Goal: Task Accomplishment & Management: Complete application form

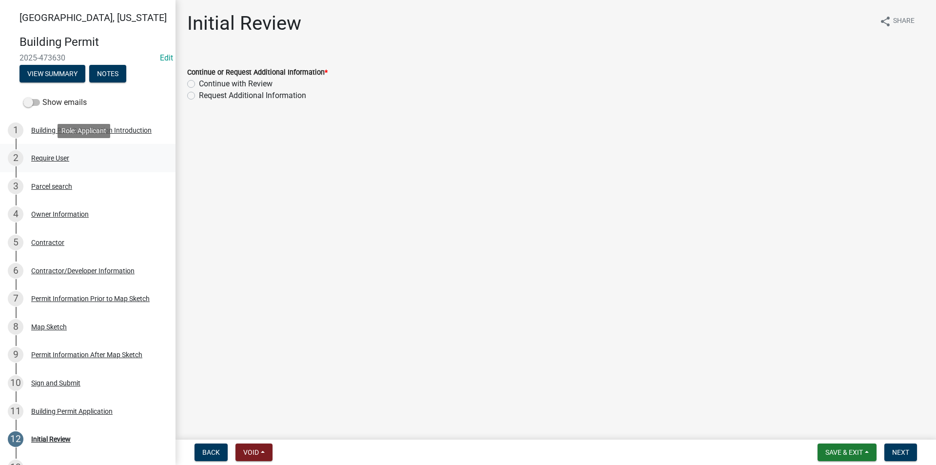
click at [50, 166] on div "2 Require User" at bounding box center [84, 158] width 152 height 16
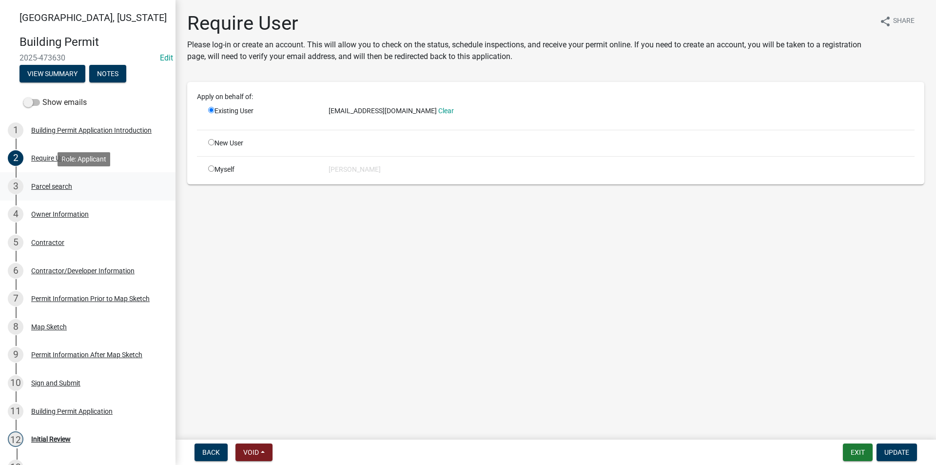
click at [56, 187] on div "Parcel search" at bounding box center [51, 186] width 41 height 7
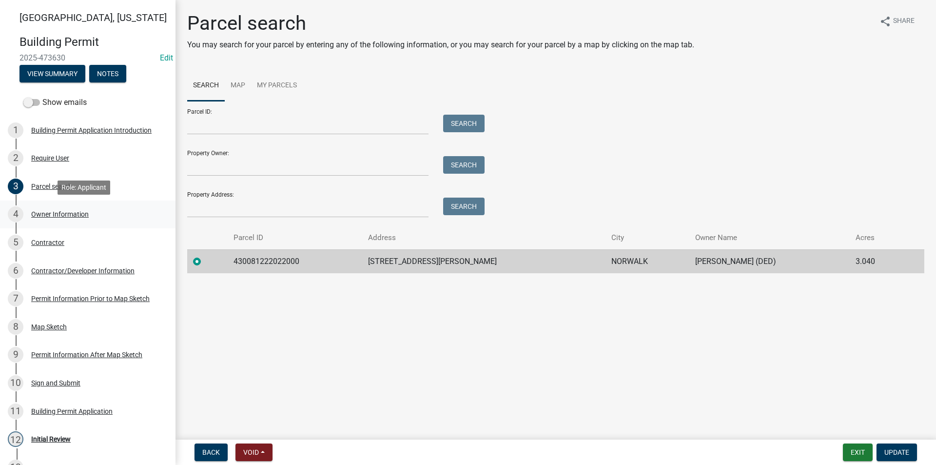
click at [61, 208] on div "4 Owner Information" at bounding box center [84, 214] width 152 height 16
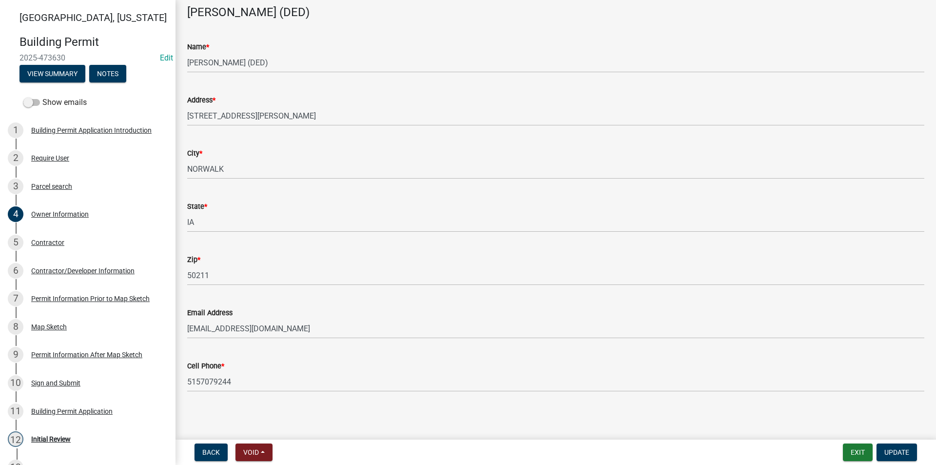
scroll to position [51, 0]
click at [53, 251] on link "5 Contractor" at bounding box center [88, 242] width 176 height 28
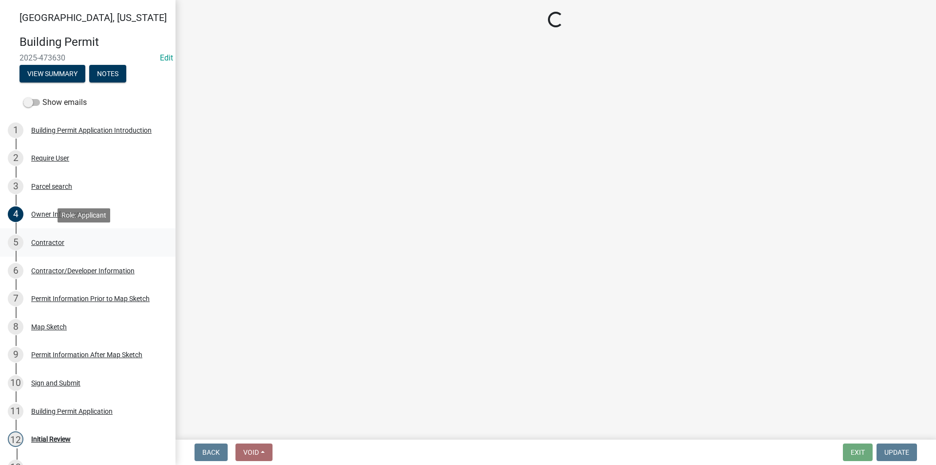
scroll to position [0, 0]
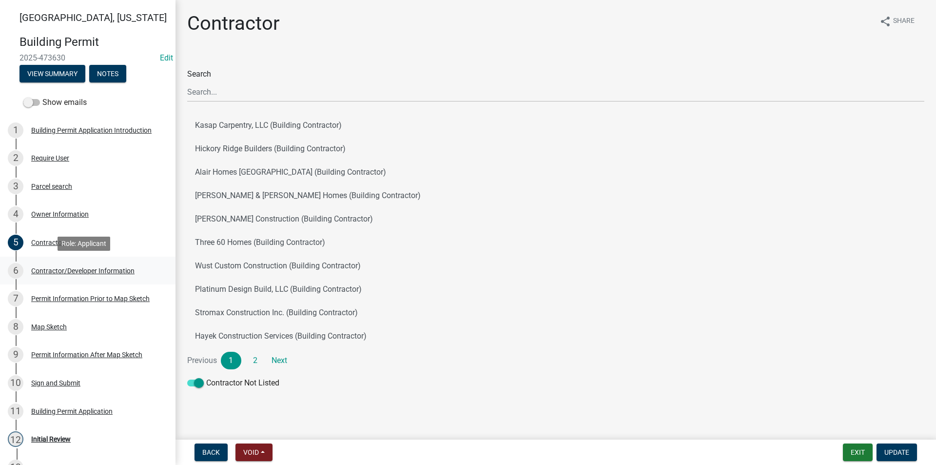
click at [85, 278] on div "6 Contractor/Developer Information" at bounding box center [84, 271] width 152 height 16
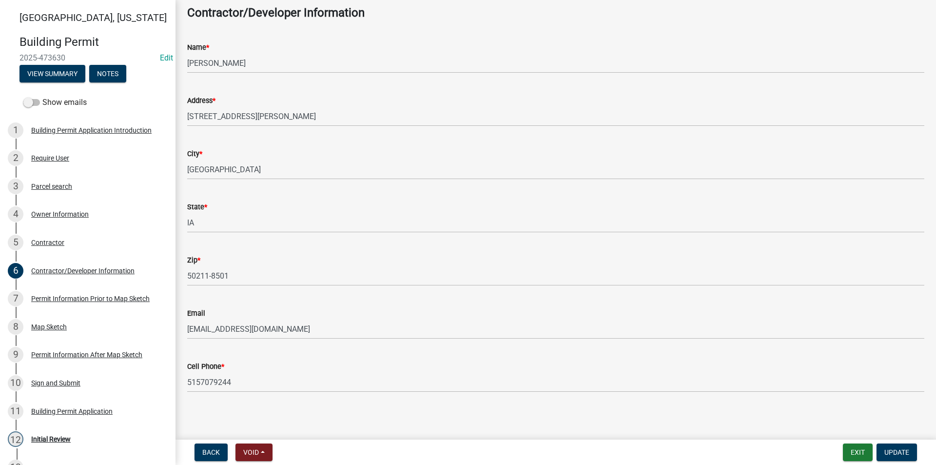
scroll to position [51, 0]
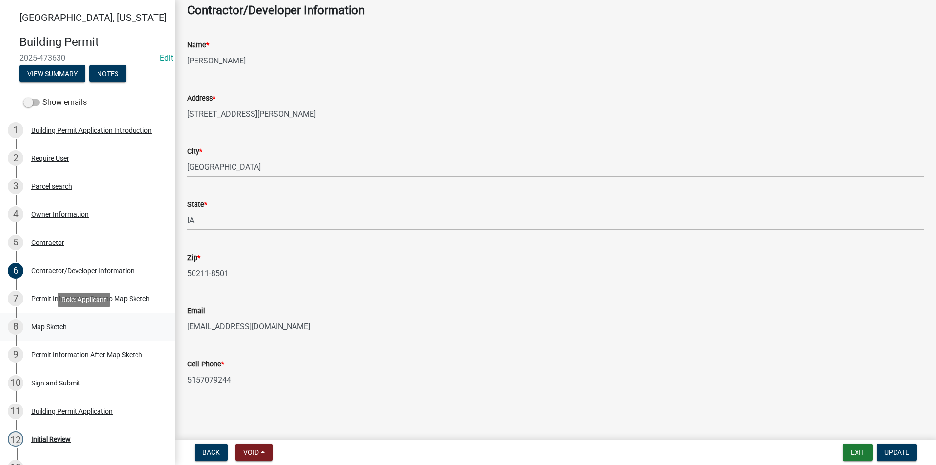
click at [59, 327] on div "Map Sketch" at bounding box center [49, 326] width 36 height 7
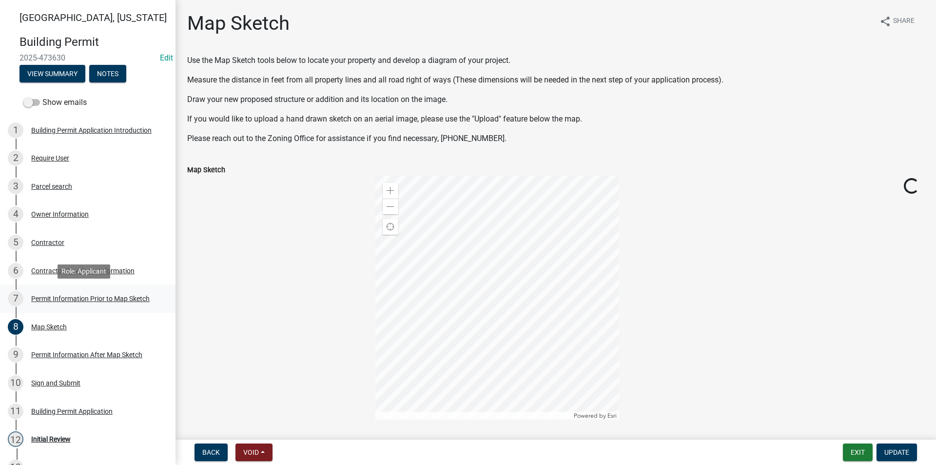
click at [122, 295] on div "Permit Information Prior to Map Sketch" at bounding box center [90, 298] width 119 height 7
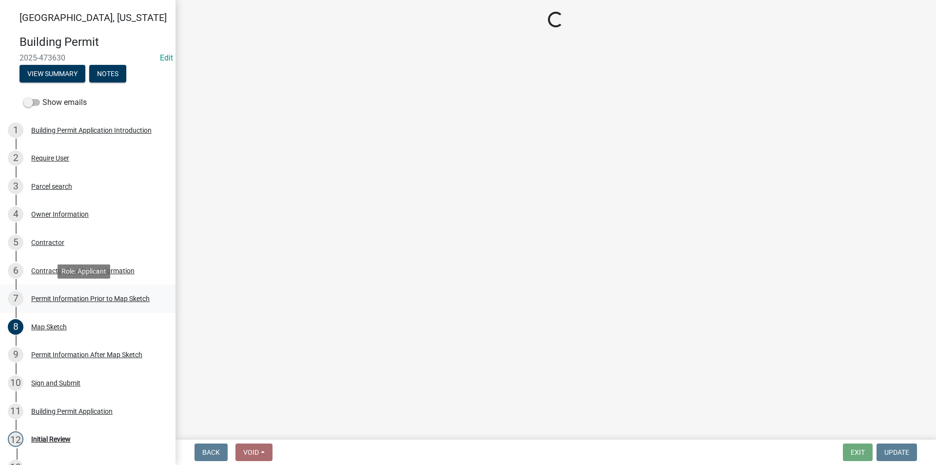
select select "8696842b-1f2d-45b9-8814-ba6b9543b151"
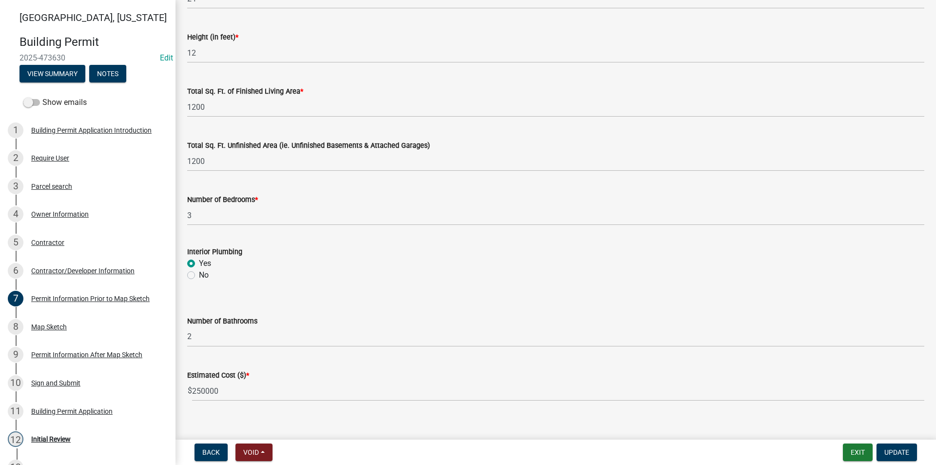
scroll to position [620, 0]
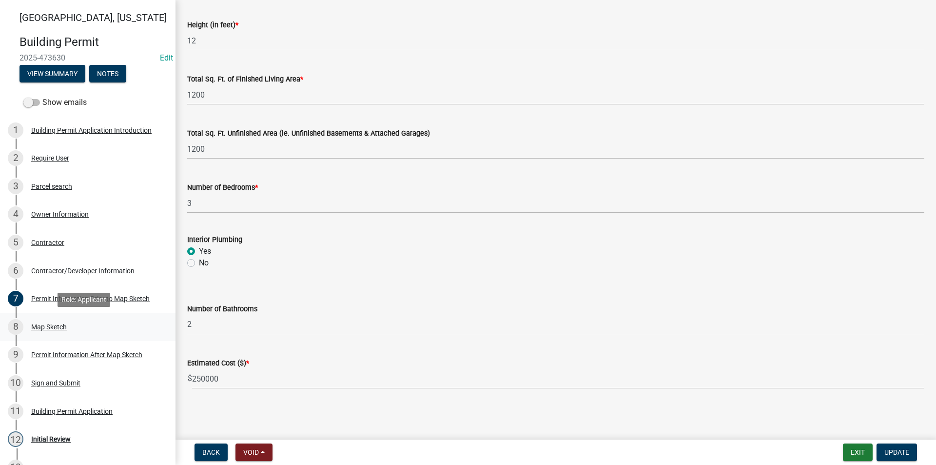
click at [67, 324] on div "Map Sketch" at bounding box center [49, 326] width 36 height 7
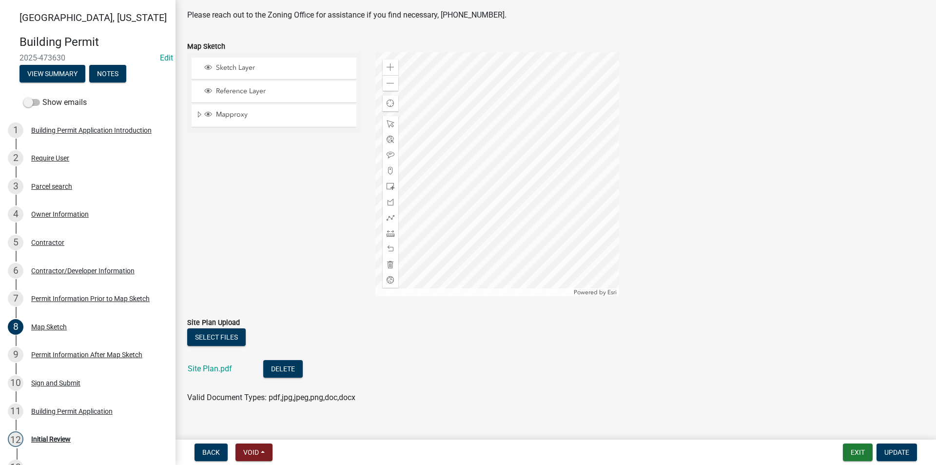
scroll to position [138, 0]
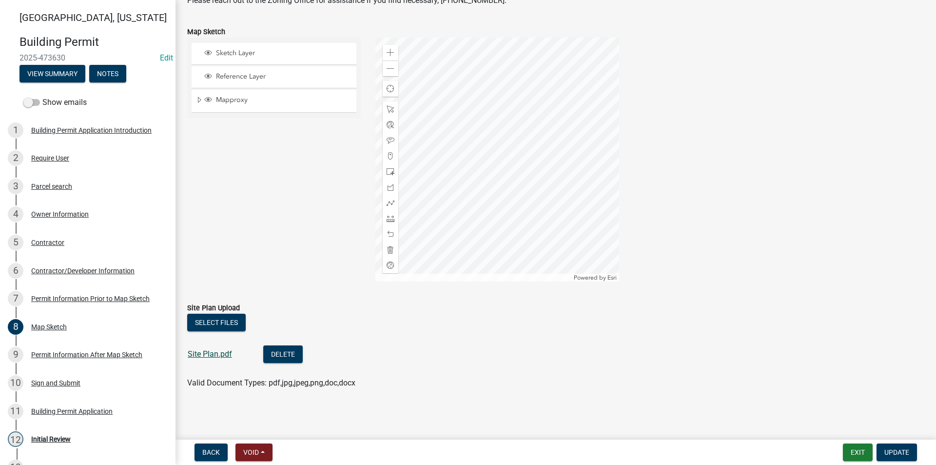
click at [221, 352] on link "Site Plan.pdf" at bounding box center [210, 353] width 44 height 9
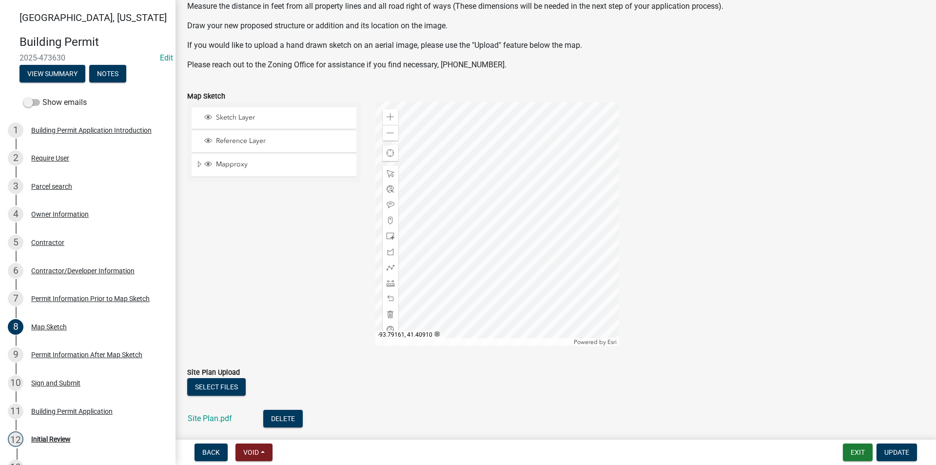
scroll to position [89, 0]
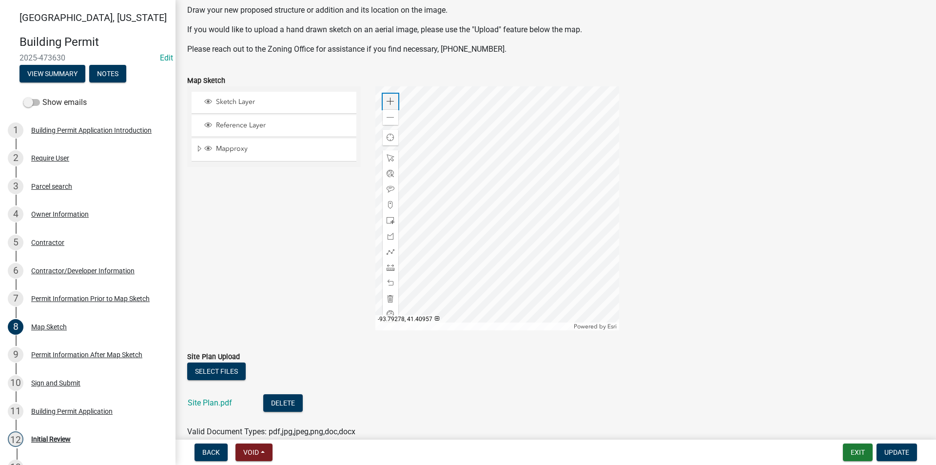
click at [389, 102] on span at bounding box center [391, 102] width 8 height 8
click at [67, 298] on div "Permit Information Prior to Map Sketch" at bounding box center [90, 298] width 119 height 7
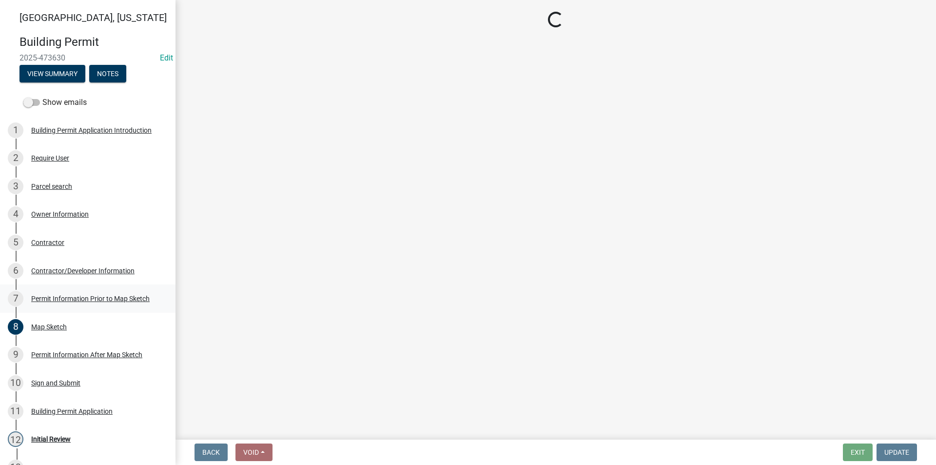
scroll to position [0, 0]
select select "8696842b-1f2d-45b9-8814-ba6b9543b151"
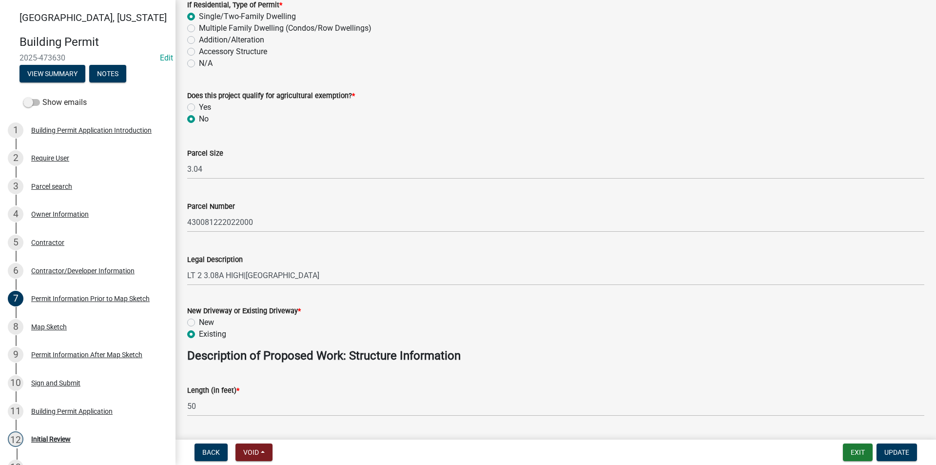
scroll to position [244, 0]
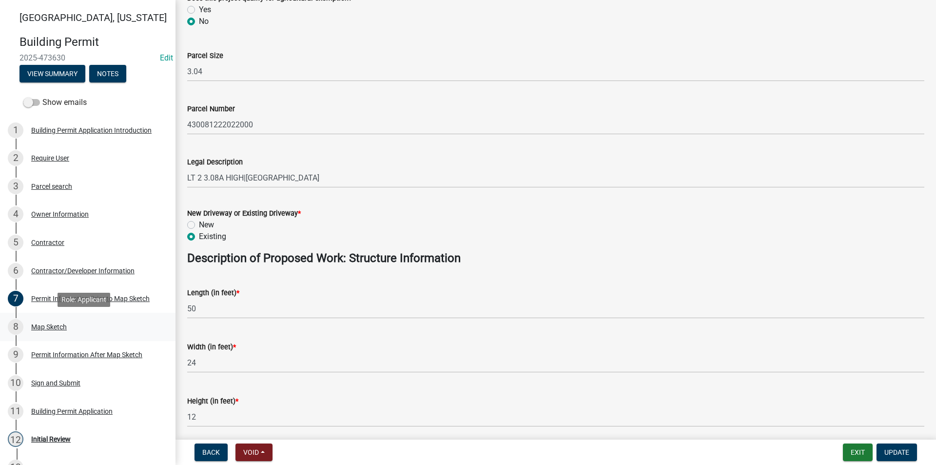
click at [61, 326] on div "Map Sketch" at bounding box center [49, 326] width 36 height 7
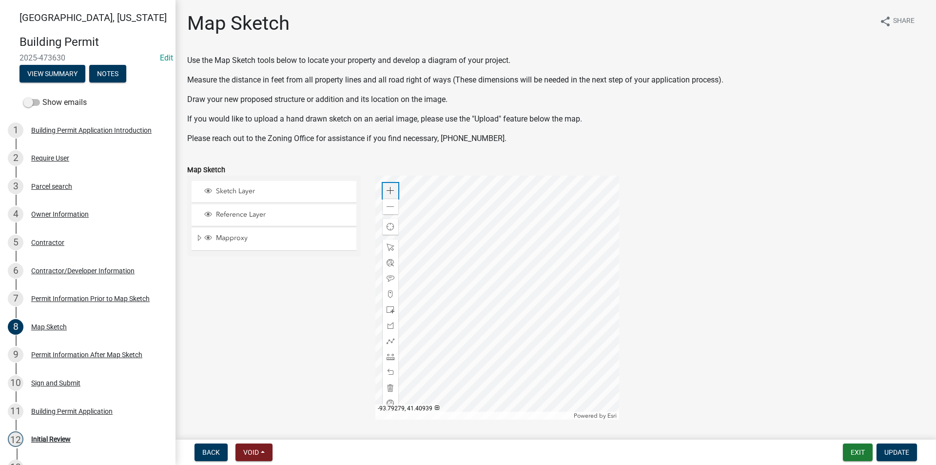
click at [391, 188] on span at bounding box center [391, 191] width 8 height 8
click at [435, 296] on div at bounding box center [498, 298] width 244 height 244
click at [390, 356] on span at bounding box center [391, 357] width 8 height 8
click at [433, 289] on div at bounding box center [498, 298] width 244 height 244
click at [389, 192] on span at bounding box center [391, 191] width 8 height 8
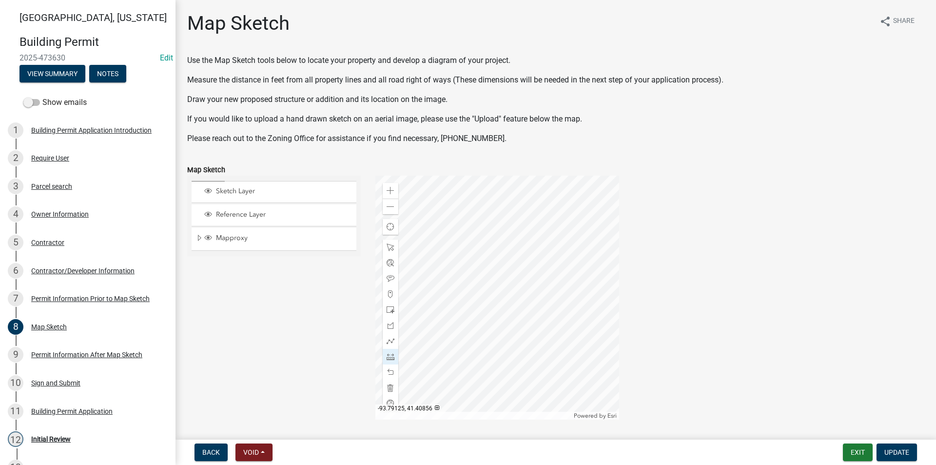
click at [527, 279] on div at bounding box center [498, 298] width 244 height 244
click at [492, 277] on div at bounding box center [498, 298] width 244 height 244
click at [492, 213] on div at bounding box center [498, 298] width 244 height 244
click at [388, 310] on span at bounding box center [391, 310] width 8 height 8
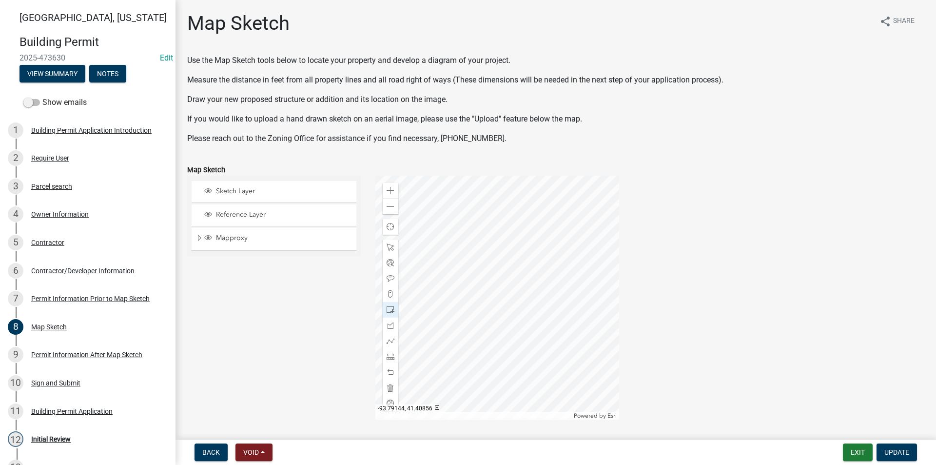
click at [461, 277] on div at bounding box center [498, 298] width 244 height 244
click at [388, 243] on span at bounding box center [391, 247] width 8 height 8
click at [479, 247] on div at bounding box center [498, 298] width 244 height 244
click at [513, 256] on div at bounding box center [498, 298] width 244 height 244
click at [497, 270] on div at bounding box center [498, 298] width 244 height 244
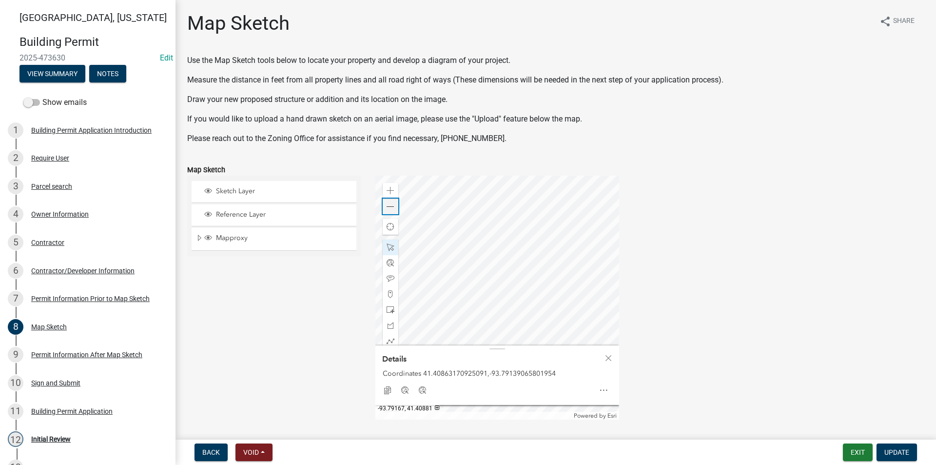
click at [392, 209] on span at bounding box center [391, 207] width 8 height 8
click at [605, 355] on span "Close" at bounding box center [609, 358] width 8 height 8
click at [390, 359] on span at bounding box center [391, 357] width 8 height 8
click at [500, 386] on div at bounding box center [498, 298] width 244 height 244
click at [498, 289] on div at bounding box center [498, 298] width 244 height 244
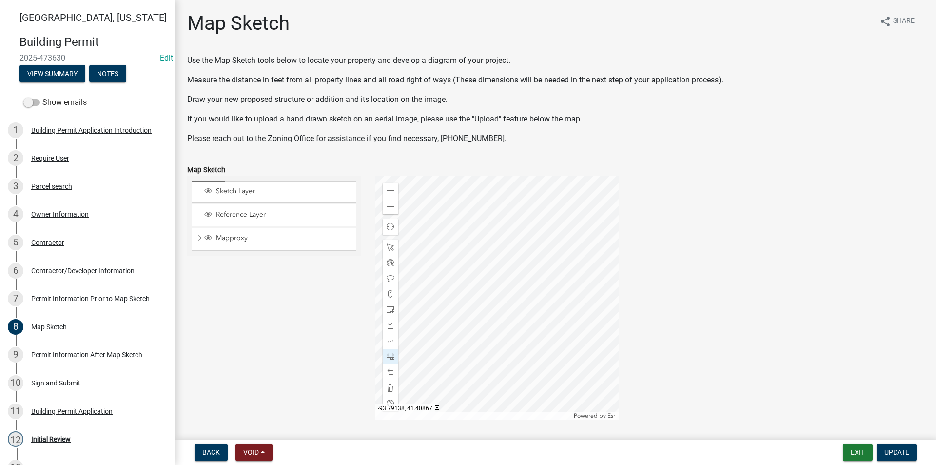
click at [498, 289] on div at bounding box center [498, 298] width 244 height 244
click at [389, 249] on span at bounding box center [391, 247] width 8 height 8
click at [498, 276] on div at bounding box center [498, 298] width 244 height 244
click at [501, 269] on div at bounding box center [498, 298] width 244 height 244
click at [528, 293] on div at bounding box center [498, 298] width 244 height 244
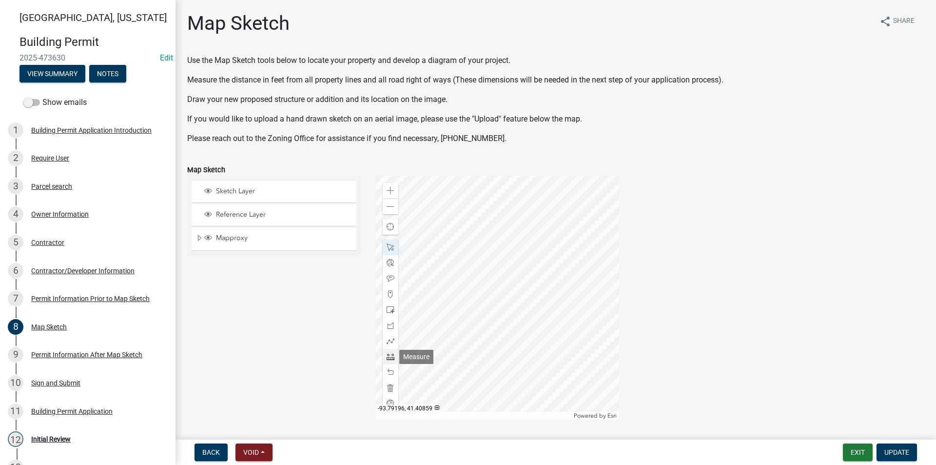
click at [391, 356] on span at bounding box center [391, 357] width 8 height 8
click at [511, 268] on div at bounding box center [498, 298] width 244 height 244
click at [591, 267] on div at bounding box center [498, 298] width 244 height 244
click at [388, 246] on span at bounding box center [391, 247] width 8 height 8
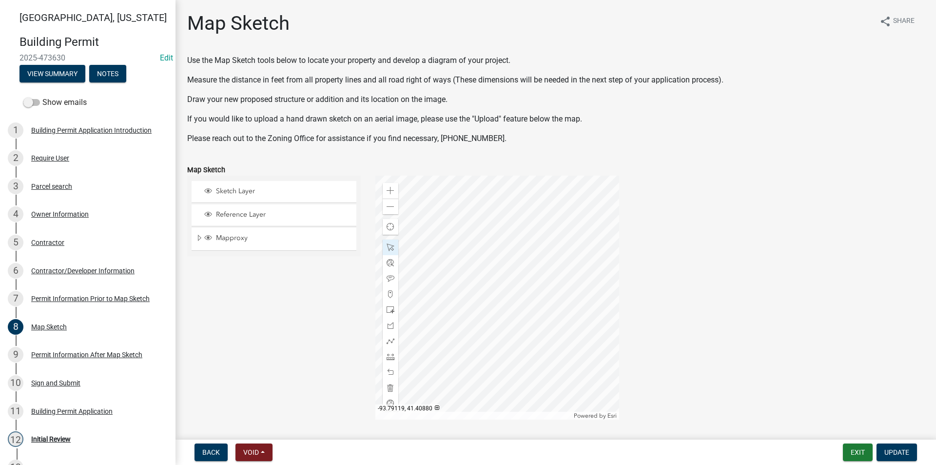
click at [531, 267] on div at bounding box center [498, 298] width 244 height 244
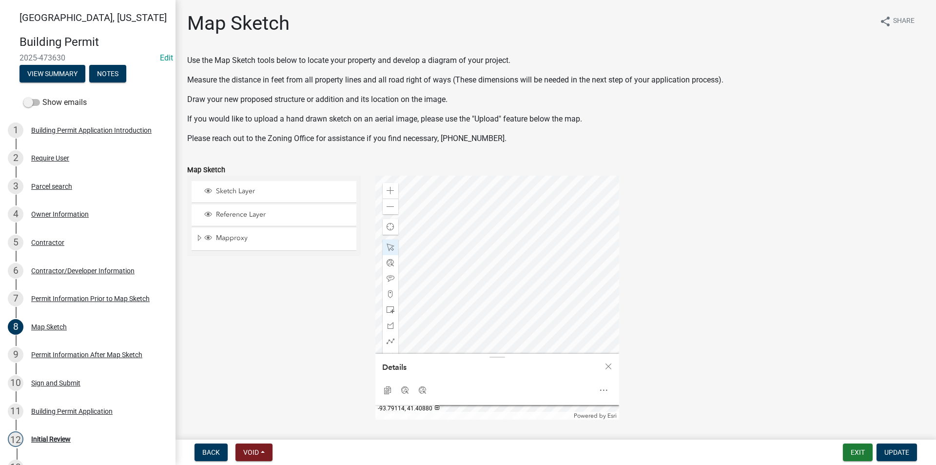
click at [540, 267] on div at bounding box center [498, 298] width 244 height 244
click at [493, 278] on div at bounding box center [498, 298] width 244 height 244
click at [507, 277] on div at bounding box center [498, 298] width 244 height 244
click at [527, 306] on div at bounding box center [498, 298] width 244 height 244
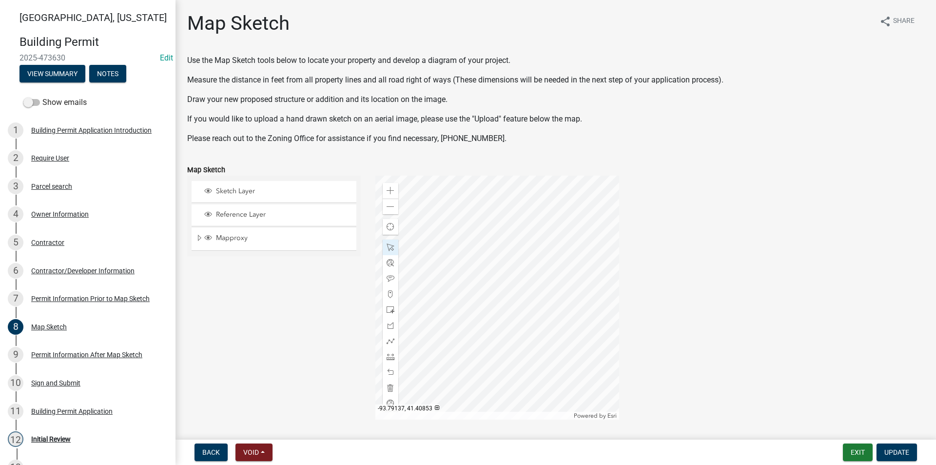
click at [500, 332] on div at bounding box center [498, 298] width 244 height 244
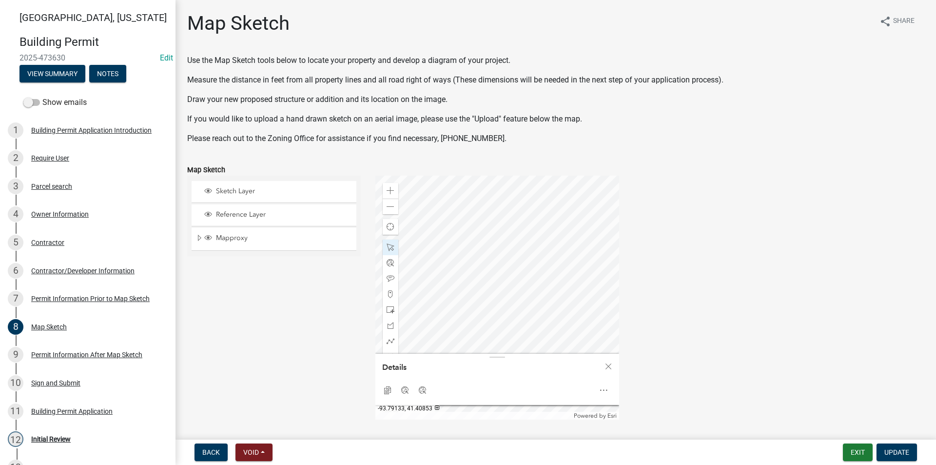
click at [507, 330] on div at bounding box center [498, 298] width 244 height 244
click at [529, 321] on div at bounding box center [498, 298] width 244 height 244
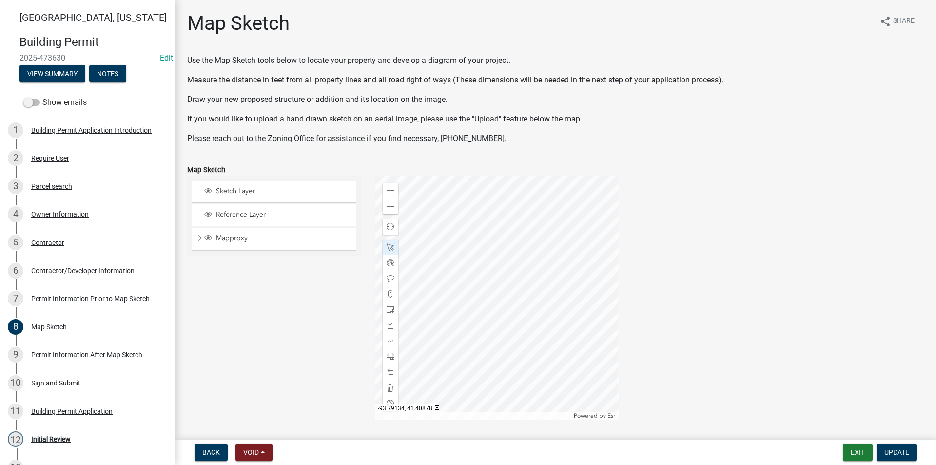
click at [504, 273] on div at bounding box center [498, 298] width 244 height 244
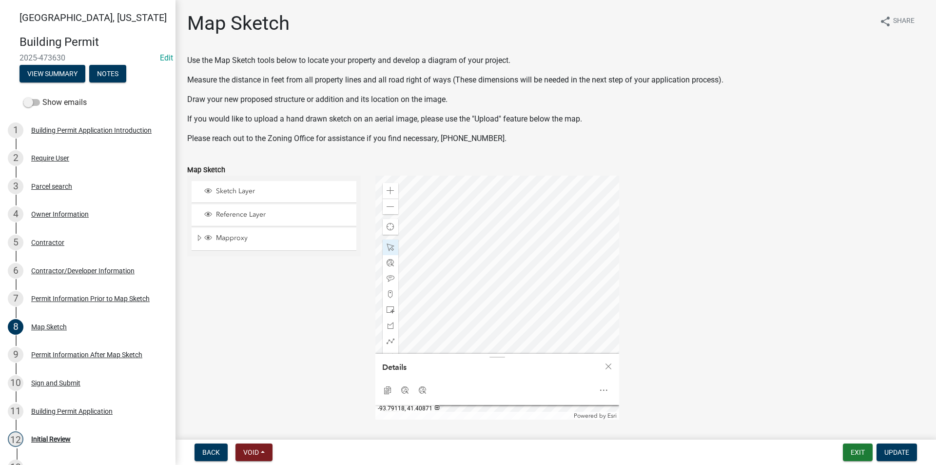
click at [534, 288] on div at bounding box center [498, 298] width 244 height 244
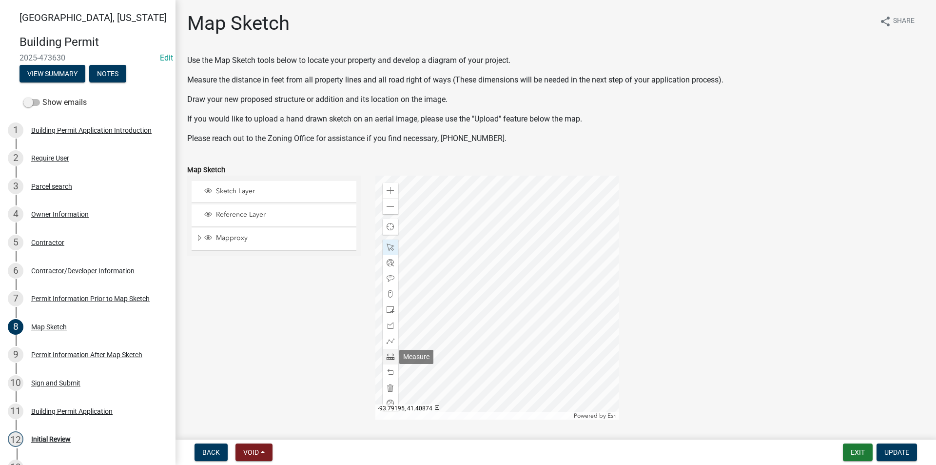
click at [389, 353] on span at bounding box center [391, 357] width 8 height 8
click at [391, 191] on span at bounding box center [391, 191] width 8 height 8
click at [510, 293] on div at bounding box center [498, 298] width 244 height 244
click at [561, 245] on div at bounding box center [498, 298] width 244 height 244
click at [472, 247] on div at bounding box center [498, 298] width 244 height 244
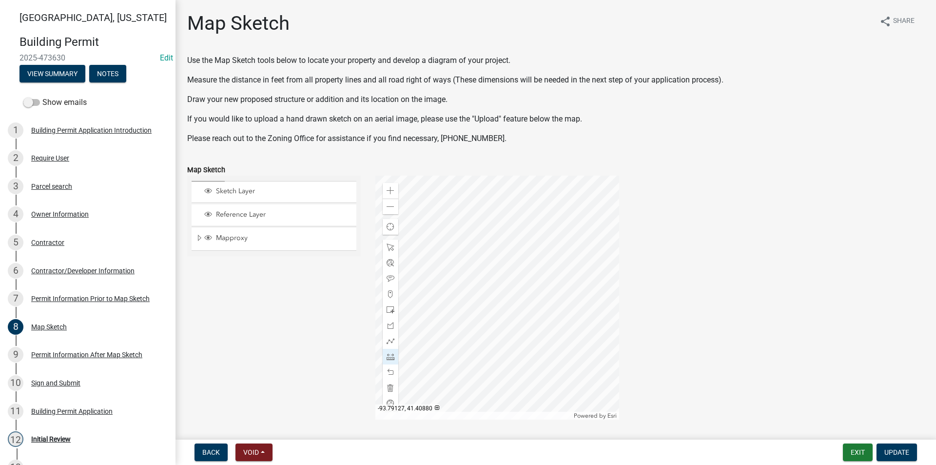
click at [472, 247] on div at bounding box center [498, 298] width 244 height 244
click at [392, 247] on span at bounding box center [391, 247] width 8 height 8
click at [450, 259] on div at bounding box center [498, 298] width 244 height 244
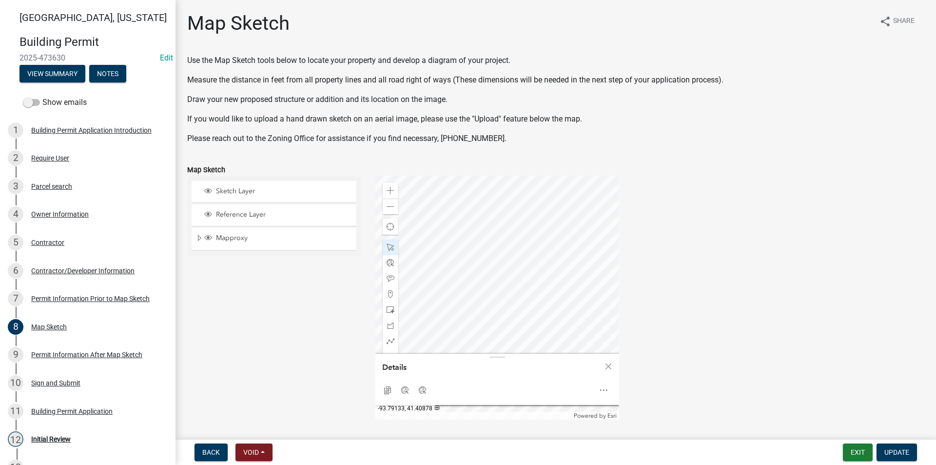
click at [451, 257] on div at bounding box center [498, 298] width 244 height 244
click at [598, 243] on div at bounding box center [498, 298] width 244 height 244
click at [551, 243] on div at bounding box center [498, 298] width 244 height 244
click at [535, 233] on div at bounding box center [498, 298] width 244 height 244
click at [513, 247] on div at bounding box center [498, 298] width 244 height 244
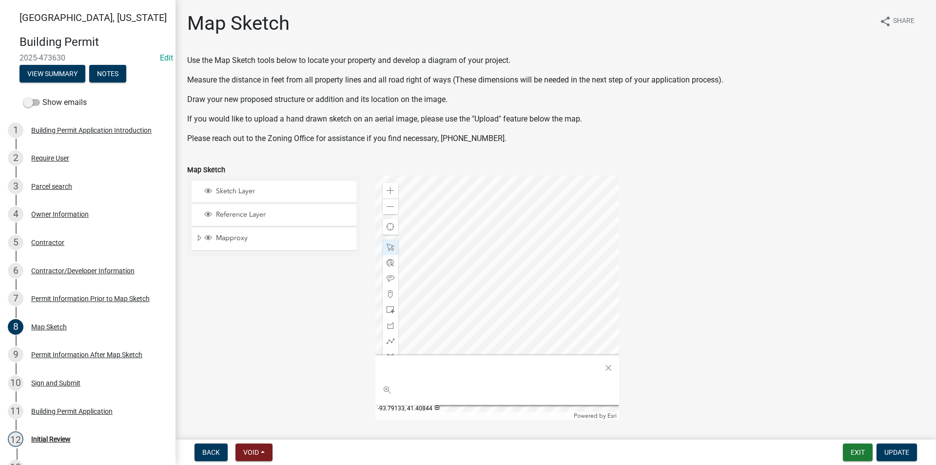
click at [493, 257] on div at bounding box center [498, 298] width 244 height 244
click at [514, 268] on div at bounding box center [498, 298] width 244 height 244
click at [497, 205] on div at bounding box center [498, 298] width 244 height 244
click at [489, 255] on div at bounding box center [498, 298] width 244 height 244
click at [432, 247] on div at bounding box center [498, 298] width 244 height 244
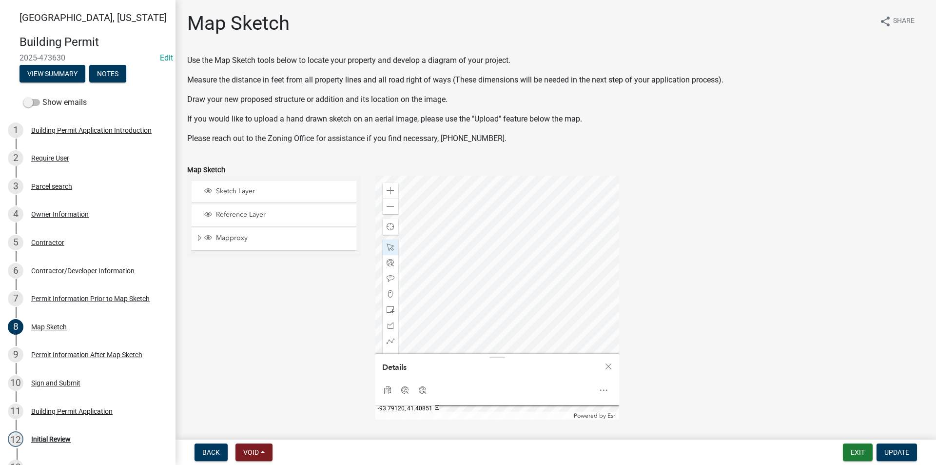
click at [543, 278] on div at bounding box center [498, 298] width 244 height 244
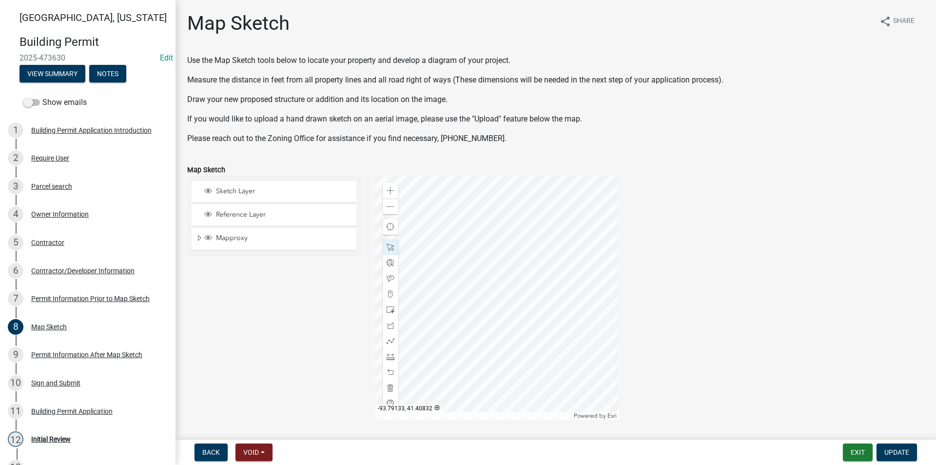
click at [499, 367] on div at bounding box center [498, 298] width 244 height 244
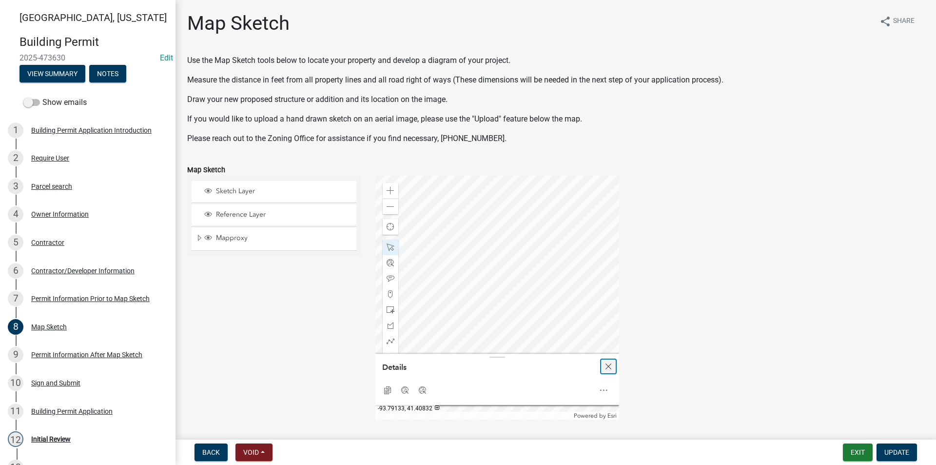
click at [605, 366] on span "Close" at bounding box center [609, 366] width 8 height 8
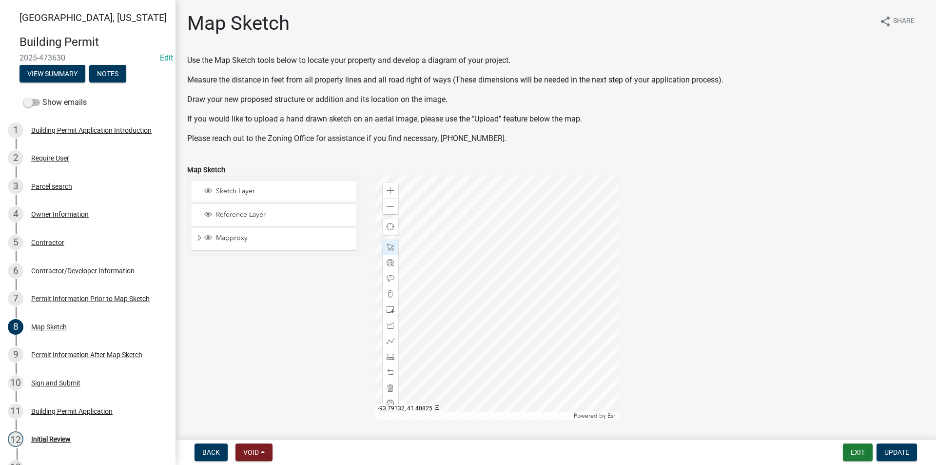
click at [500, 401] on div at bounding box center [498, 298] width 244 height 244
click at [543, 288] on div at bounding box center [498, 298] width 244 height 244
click at [493, 191] on div at bounding box center [498, 298] width 244 height 244
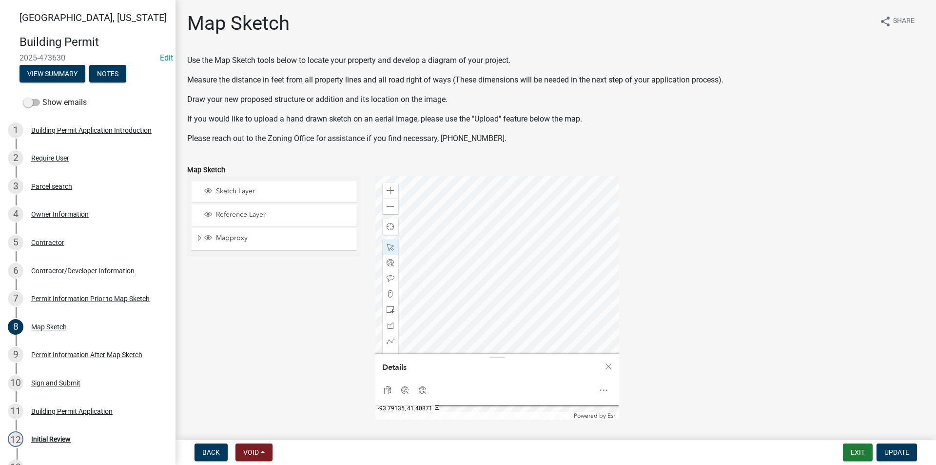
click at [492, 188] on div at bounding box center [498, 298] width 244 height 244
click at [573, 211] on div at bounding box center [498, 298] width 244 height 244
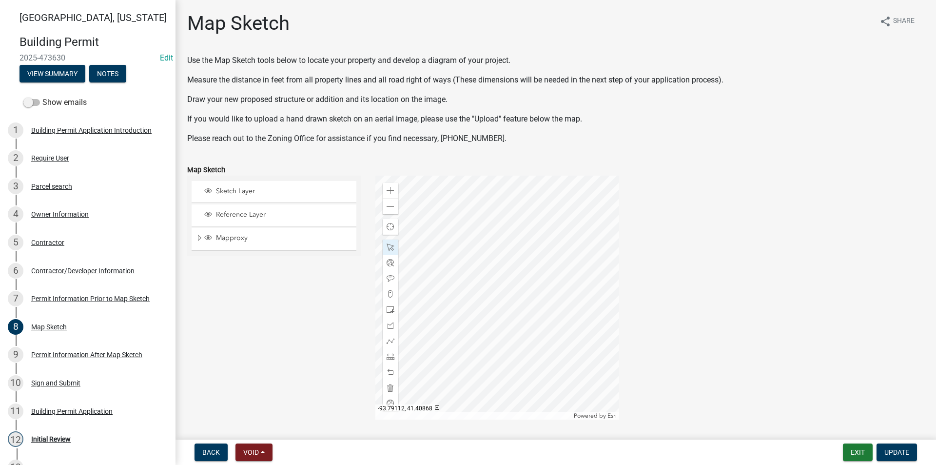
click at [554, 288] on div at bounding box center [498, 298] width 244 height 244
click at [521, 232] on div at bounding box center [498, 298] width 244 height 244
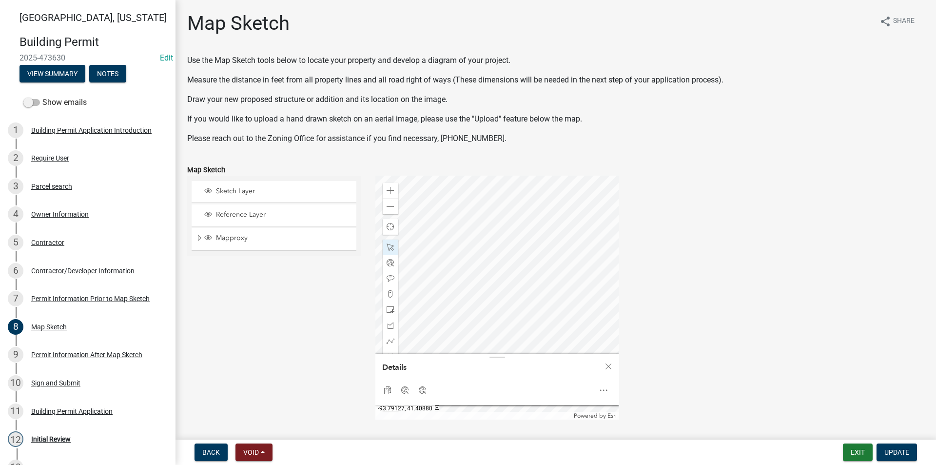
click at [501, 233] on div at bounding box center [498, 298] width 244 height 244
click at [539, 230] on div at bounding box center [498, 298] width 244 height 244
click at [538, 253] on div at bounding box center [498, 298] width 244 height 244
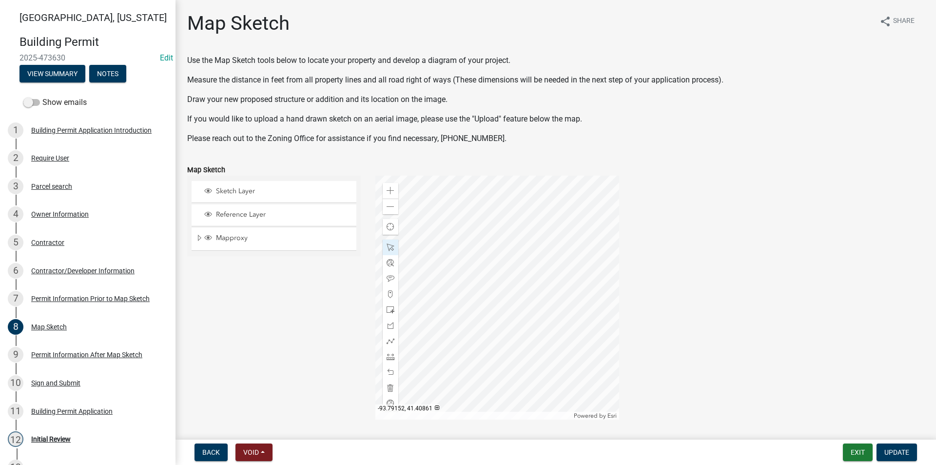
click at [415, 322] on div at bounding box center [498, 298] width 244 height 244
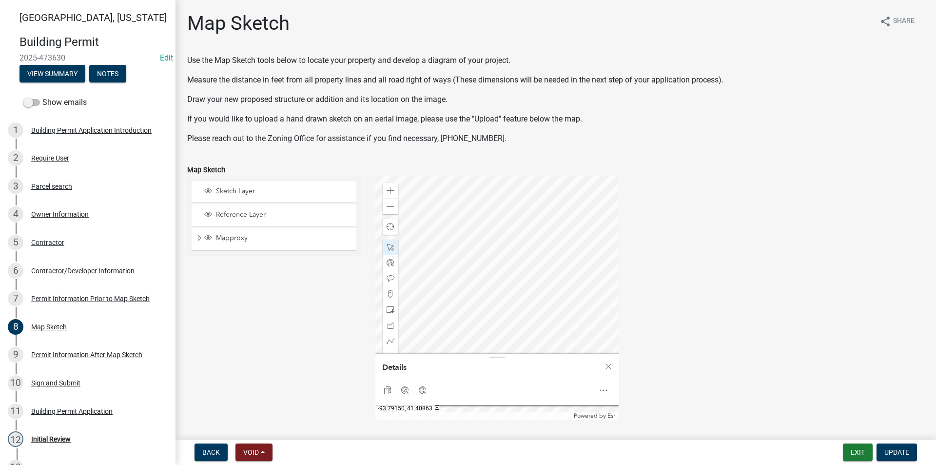
click at [420, 311] on div at bounding box center [498, 298] width 244 height 244
click at [492, 260] on div at bounding box center [498, 298] width 244 height 244
click at [404, 341] on div at bounding box center [498, 298] width 244 height 244
click at [465, 283] on div at bounding box center [498, 298] width 244 height 244
click at [540, 283] on div at bounding box center [498, 298] width 244 height 244
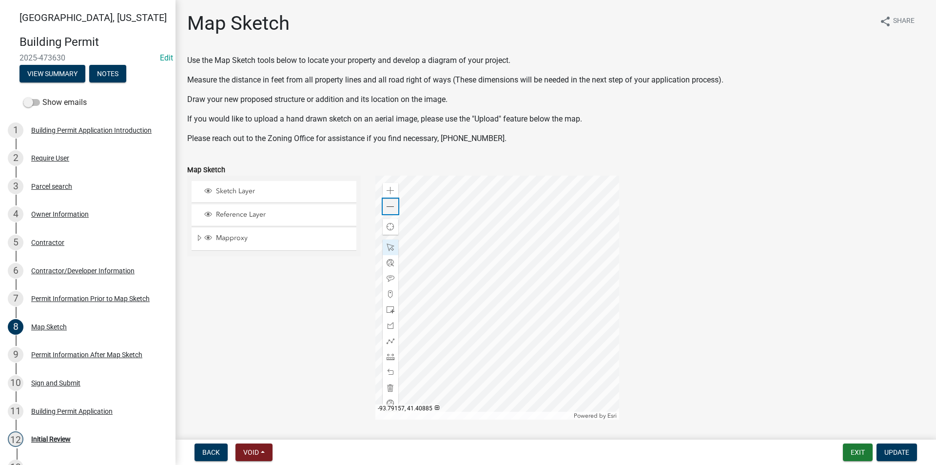
click at [394, 207] on div "Zoom out" at bounding box center [391, 207] width 16 height 16
click at [390, 354] on span at bounding box center [391, 357] width 8 height 8
click at [389, 192] on span at bounding box center [391, 191] width 8 height 8
click at [472, 219] on div at bounding box center [498, 298] width 244 height 244
click at [392, 207] on span at bounding box center [391, 207] width 8 height 8
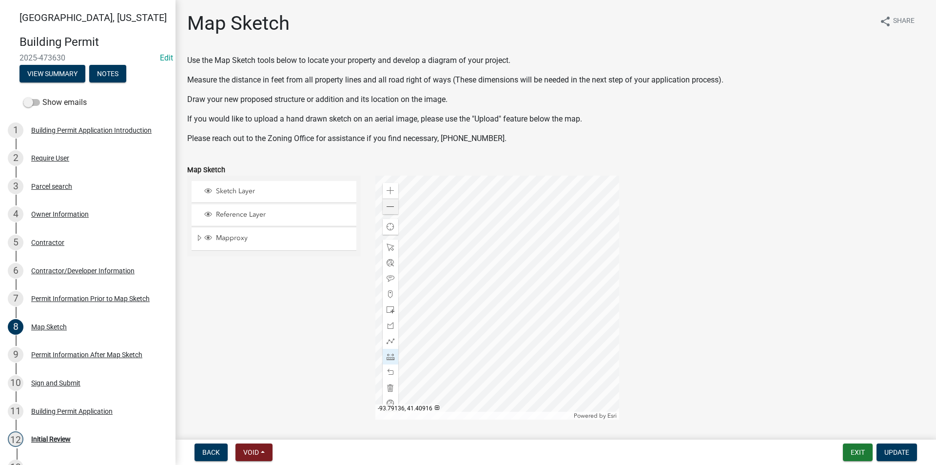
click at [482, 180] on div at bounding box center [498, 298] width 244 height 244
click at [394, 244] on div at bounding box center [391, 247] width 16 height 16
click at [394, 188] on div "Zoom in" at bounding box center [391, 191] width 16 height 16
click at [387, 355] on span at bounding box center [391, 357] width 8 height 8
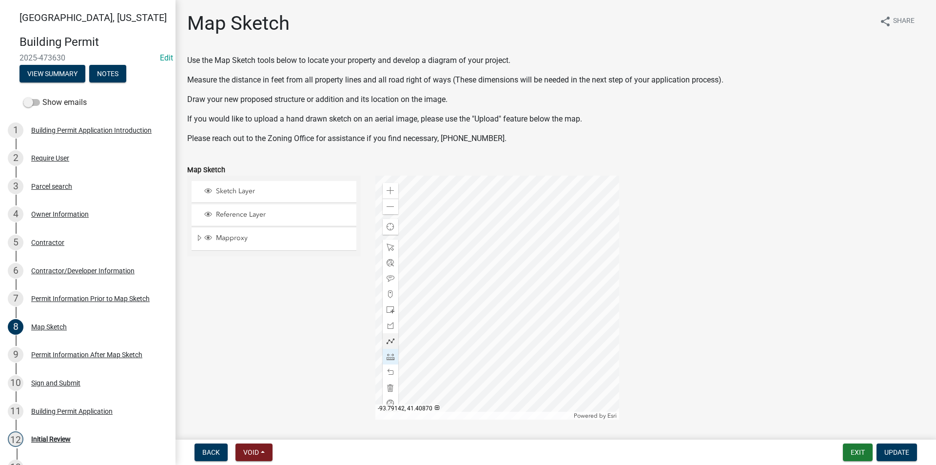
click at [449, 279] on div at bounding box center [498, 298] width 244 height 244
click at [387, 206] on span at bounding box center [391, 207] width 8 height 8
click at [551, 295] on div at bounding box center [498, 298] width 244 height 244
click at [456, 301] on div at bounding box center [498, 298] width 244 height 244
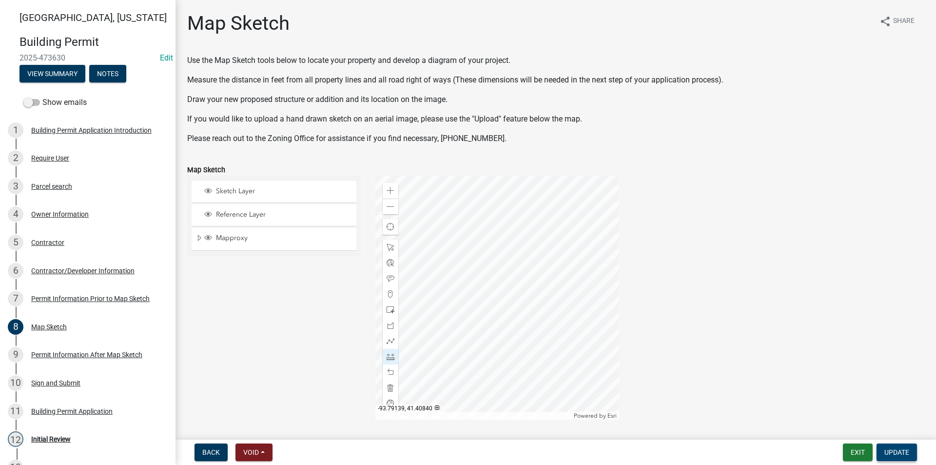
click at [901, 451] on span "Update" at bounding box center [897, 452] width 25 height 8
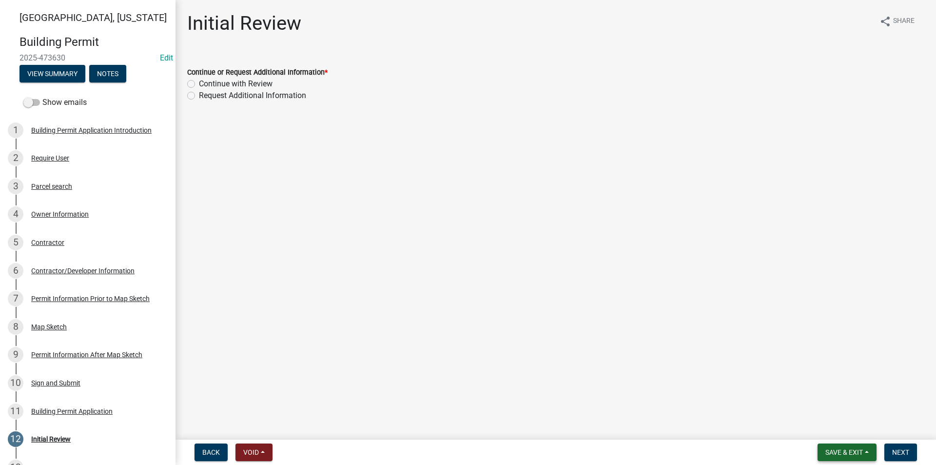
click at [837, 450] on span "Save & Exit" at bounding box center [845, 452] width 38 height 8
click at [819, 406] on button "Save" at bounding box center [838, 403] width 78 height 23
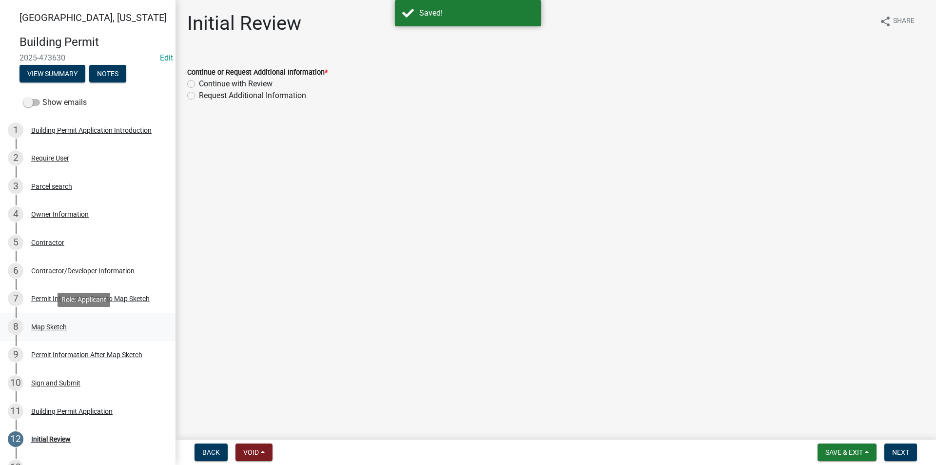
click at [46, 327] on div "Map Sketch" at bounding box center [49, 326] width 36 height 7
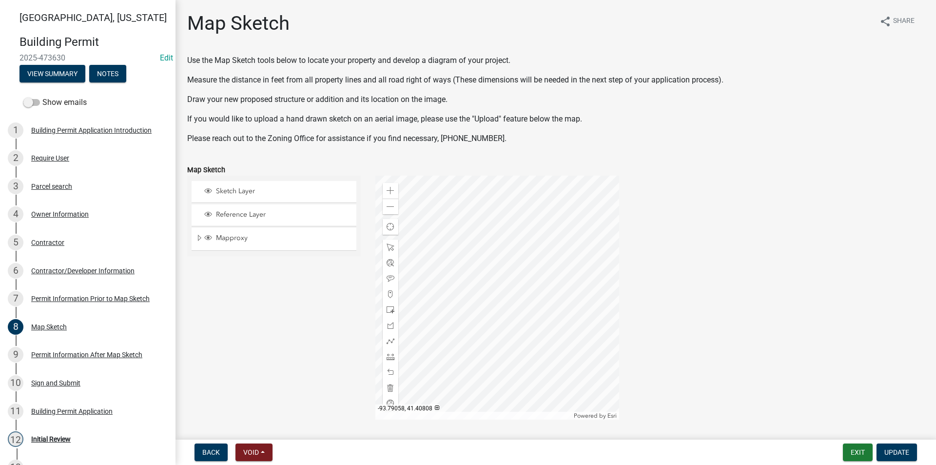
click at [586, 248] on div at bounding box center [498, 298] width 244 height 244
click at [569, 306] on div at bounding box center [498, 298] width 244 height 244
click at [563, 308] on div at bounding box center [498, 298] width 244 height 244
click at [559, 304] on div at bounding box center [498, 298] width 244 height 244
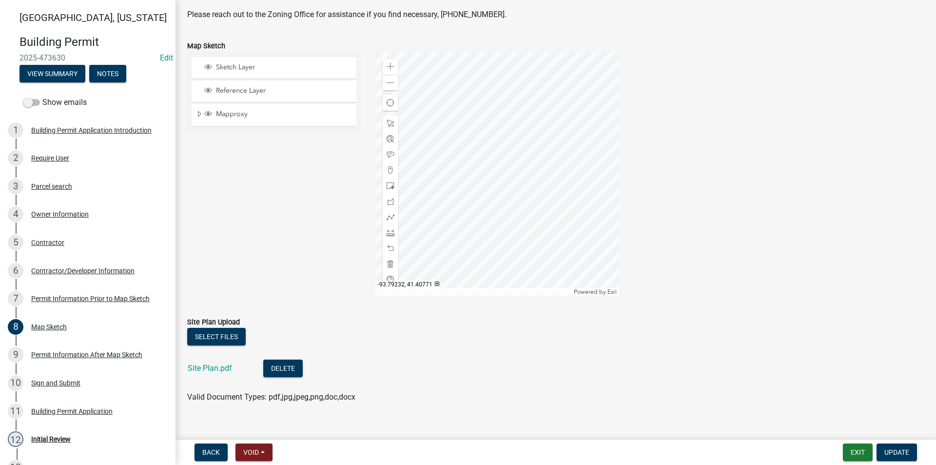
scroll to position [138, 0]
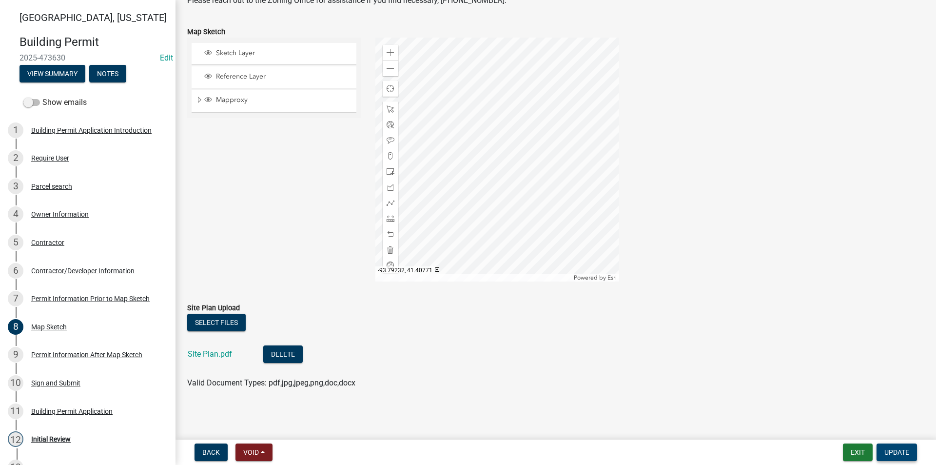
click at [904, 456] on span "Update" at bounding box center [897, 452] width 25 height 8
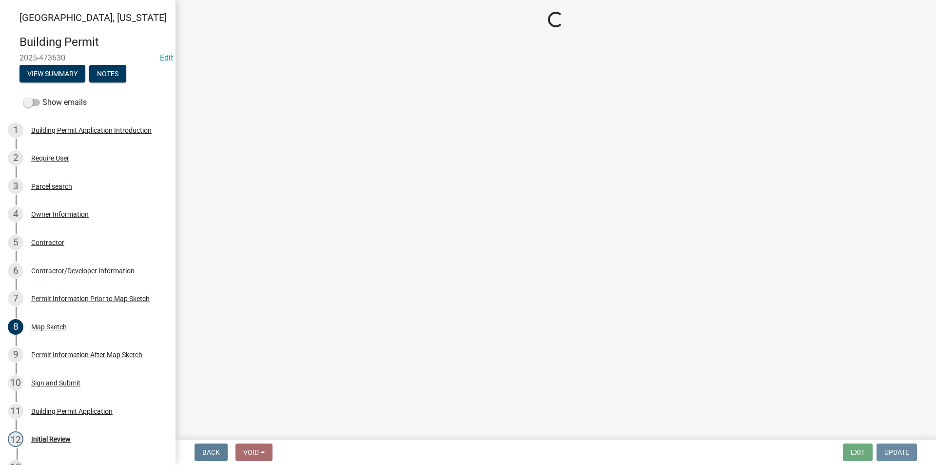
scroll to position [0, 0]
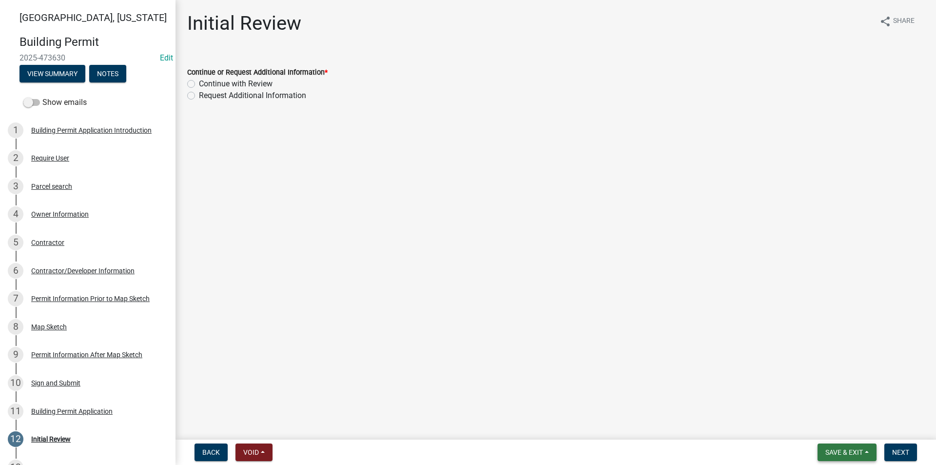
click at [861, 451] on span "Save & Exit" at bounding box center [845, 452] width 38 height 8
click at [816, 408] on button "Save" at bounding box center [838, 403] width 78 height 23
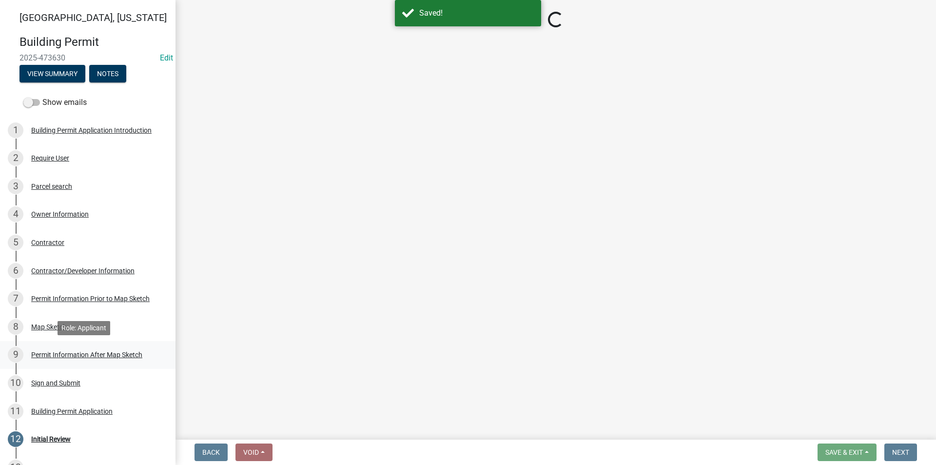
click at [48, 353] on div "Permit Information After Map Sketch" at bounding box center [86, 354] width 111 height 7
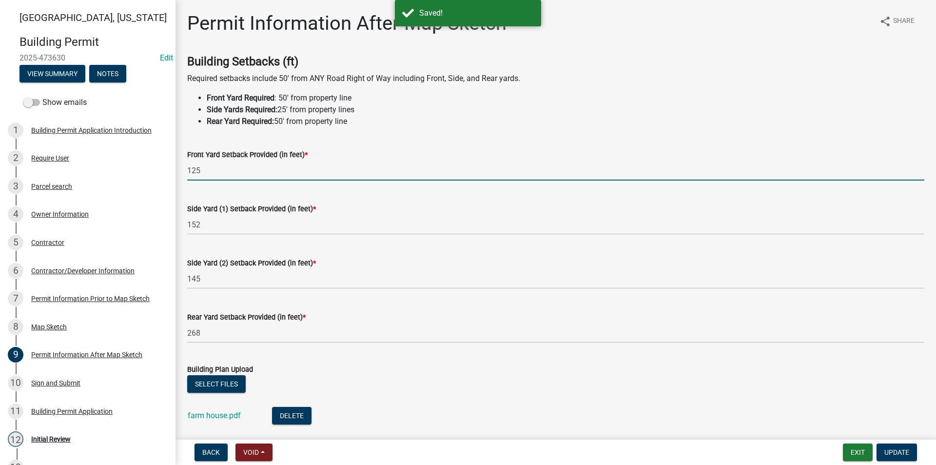
drag, startPoint x: 211, startPoint y: 172, endPoint x: 177, endPoint y: 172, distance: 33.7
click at [177, 172] on div "Permit Information After Map Sketch share Share Building Setbacks (ft) Required…" at bounding box center [556, 320] width 761 height 617
type input "70"
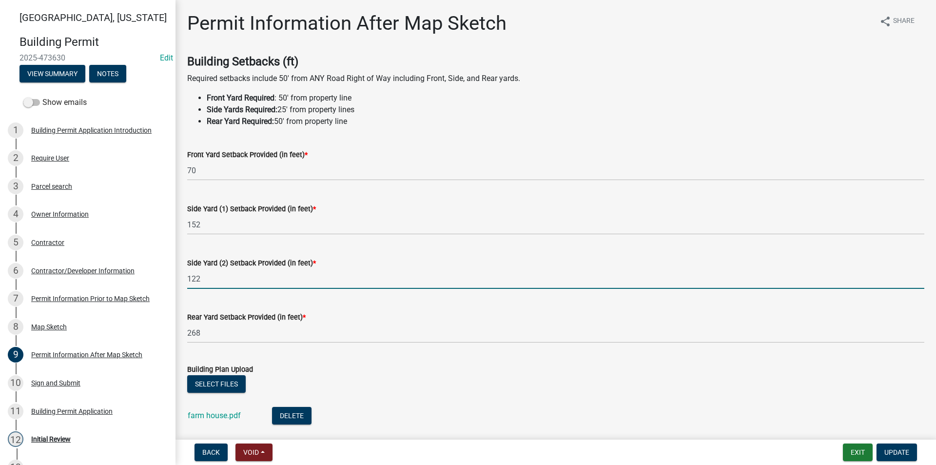
type input "122"
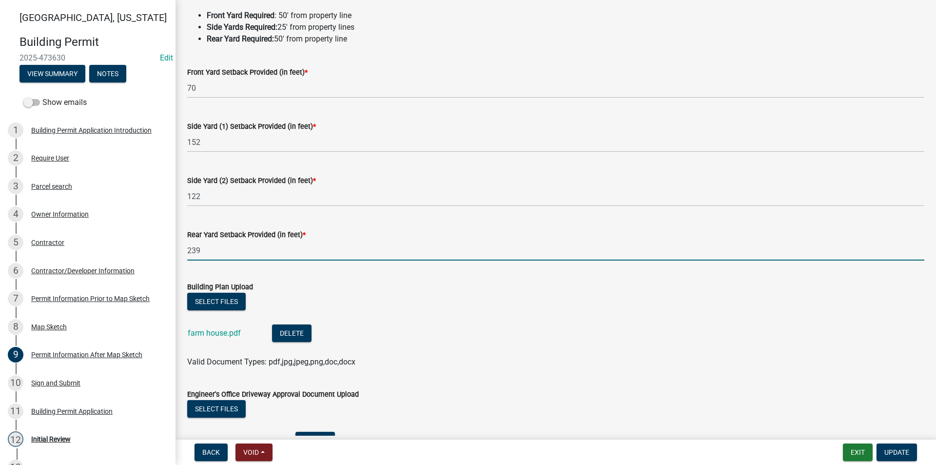
scroll to position [98, 0]
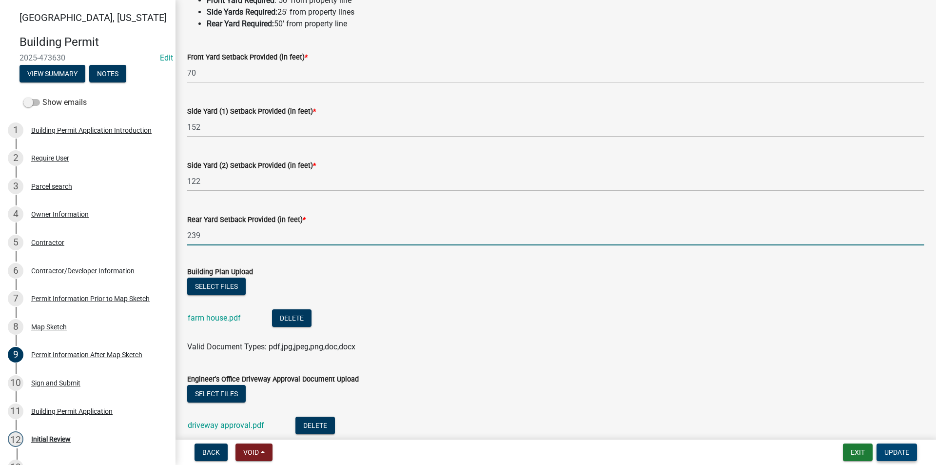
type input "239"
click at [896, 457] on button "Update" at bounding box center [897, 452] width 40 height 18
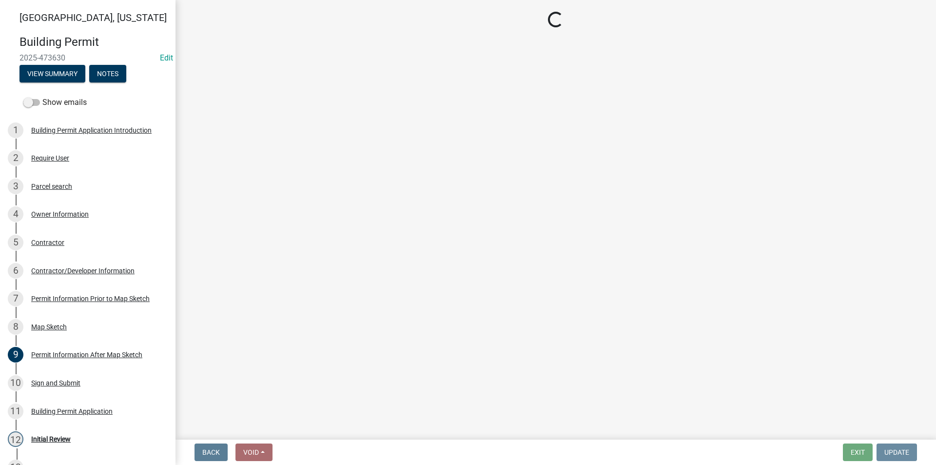
scroll to position [0, 0]
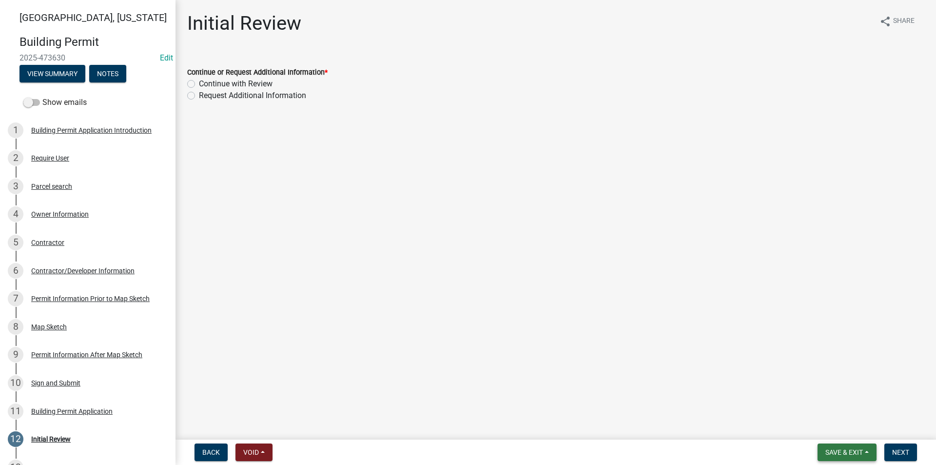
click at [844, 451] on span "Save & Exit" at bounding box center [845, 452] width 38 height 8
click at [823, 408] on button "Save" at bounding box center [838, 403] width 78 height 23
click at [46, 326] on div "Map Sketch" at bounding box center [49, 326] width 36 height 7
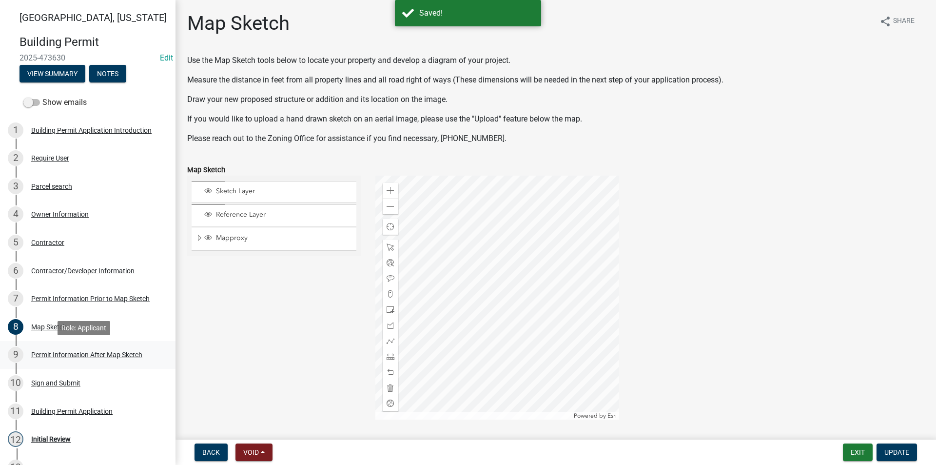
click at [61, 358] on div "Permit Information After Map Sketch" at bounding box center [86, 354] width 111 height 7
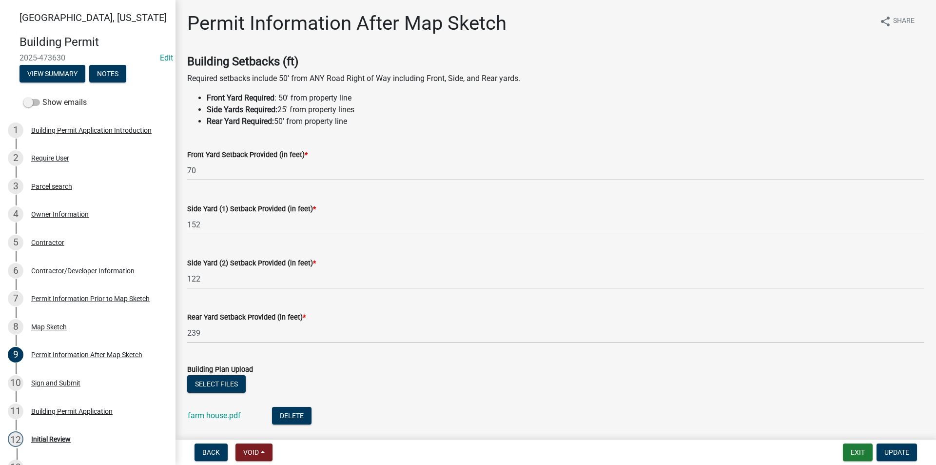
click at [225, 420] on div "farm house.pdf" at bounding box center [222, 417] width 69 height 20
click at [224, 418] on link "farm house.pdf" at bounding box center [214, 415] width 53 height 9
click at [899, 451] on span "Update" at bounding box center [897, 452] width 25 height 8
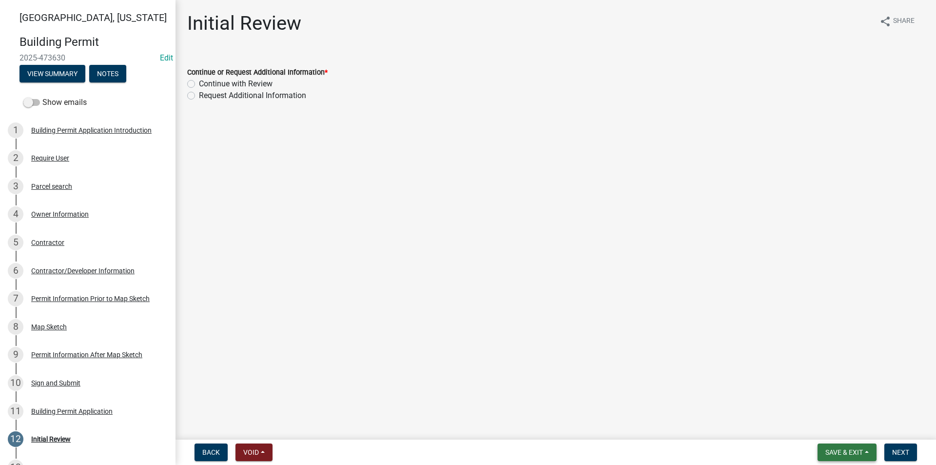
click at [854, 453] on span "Save & Exit" at bounding box center [845, 452] width 38 height 8
click at [823, 406] on button "Save" at bounding box center [838, 403] width 78 height 23
